Goal: Navigation & Orientation: Find specific page/section

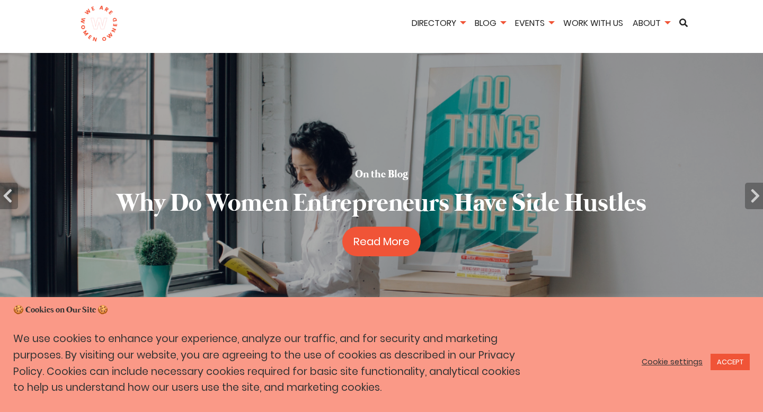
click at [673, 361] on link "Cookie settings" at bounding box center [671, 362] width 61 height 10
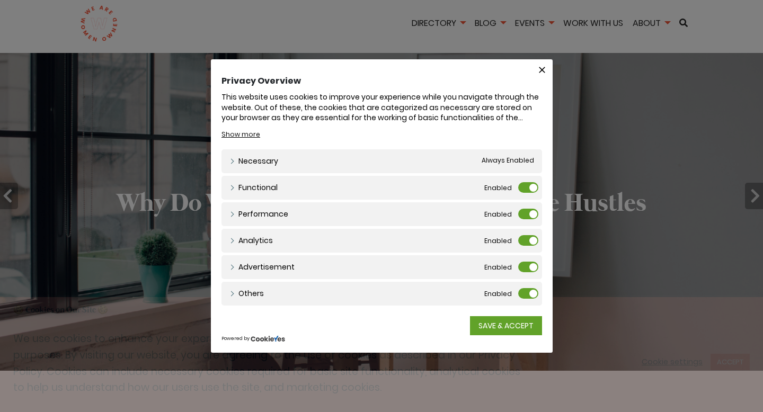
click at [524, 190] on label "Functional" at bounding box center [528, 187] width 20 height 11
click at [0, 0] on input "Functional" at bounding box center [0, 0] width 0 height 0
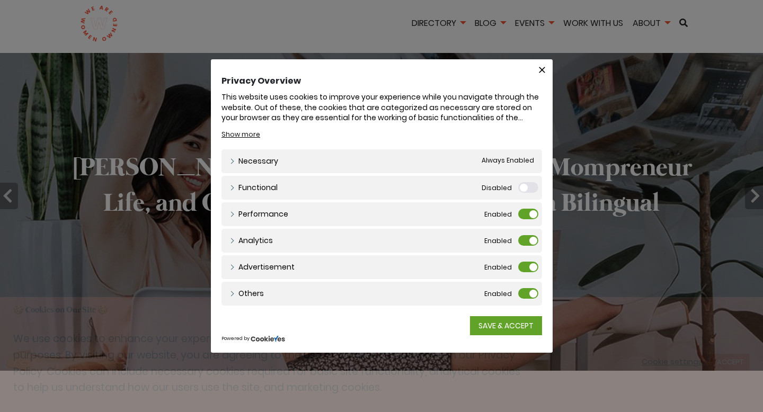
click at [527, 217] on label "Performance" at bounding box center [528, 214] width 20 height 11
click at [0, 0] on input "Performance" at bounding box center [0, 0] width 0 height 0
click at [527, 241] on label "Analytics" at bounding box center [528, 240] width 20 height 11
click at [0, 0] on input "Analytics" at bounding box center [0, 0] width 0 height 0
click at [526, 275] on div "Advertisement Advertisement" at bounding box center [381, 267] width 320 height 24
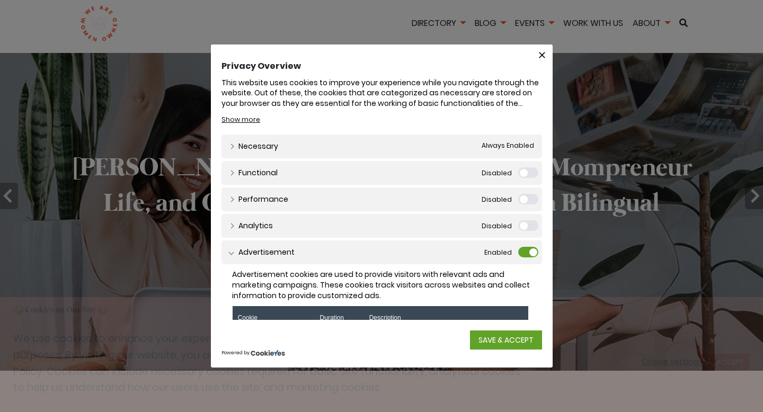
click at [525, 258] on div "Advertisement Advertisement" at bounding box center [381, 252] width 320 height 24
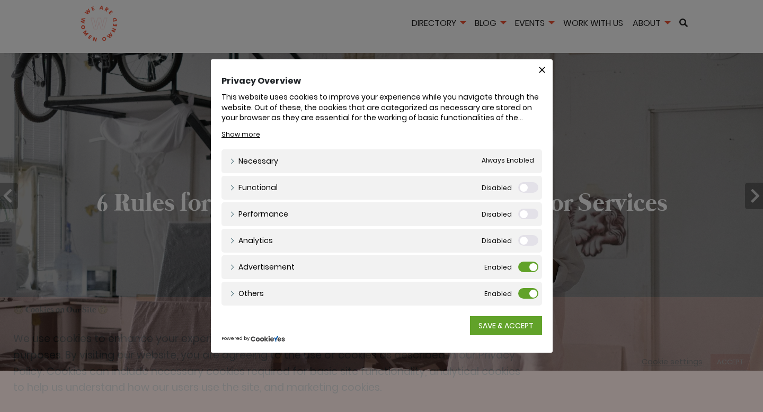
click at [526, 267] on label "Advertisement" at bounding box center [528, 267] width 20 height 11
click at [0, 0] on input "Advertisement" at bounding box center [0, 0] width 0 height 0
click at [526, 291] on label "Others" at bounding box center [528, 293] width 20 height 11
click at [0, 0] on input "Others" at bounding box center [0, 0] width 0 height 0
click at [505, 332] on link "SAVE & ACCEPT" at bounding box center [506, 325] width 72 height 19
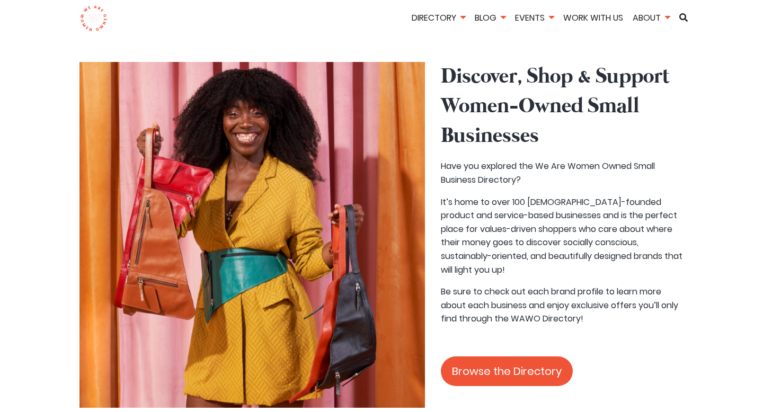
scroll to position [975, 0]
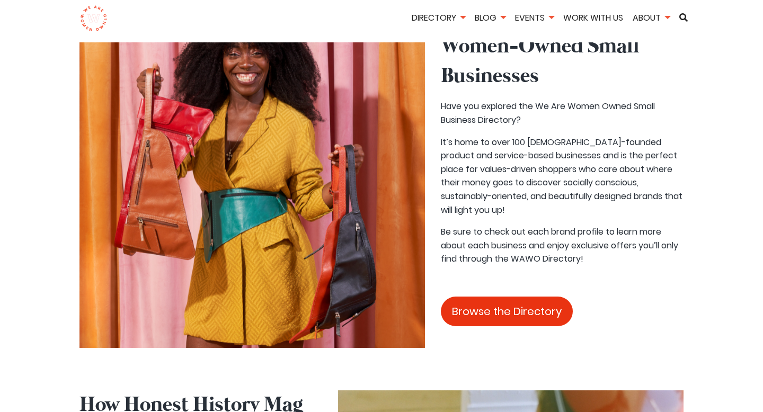
click at [500, 297] on link "Browse the Directory" at bounding box center [507, 312] width 132 height 30
